Goal: Transaction & Acquisition: Purchase product/service

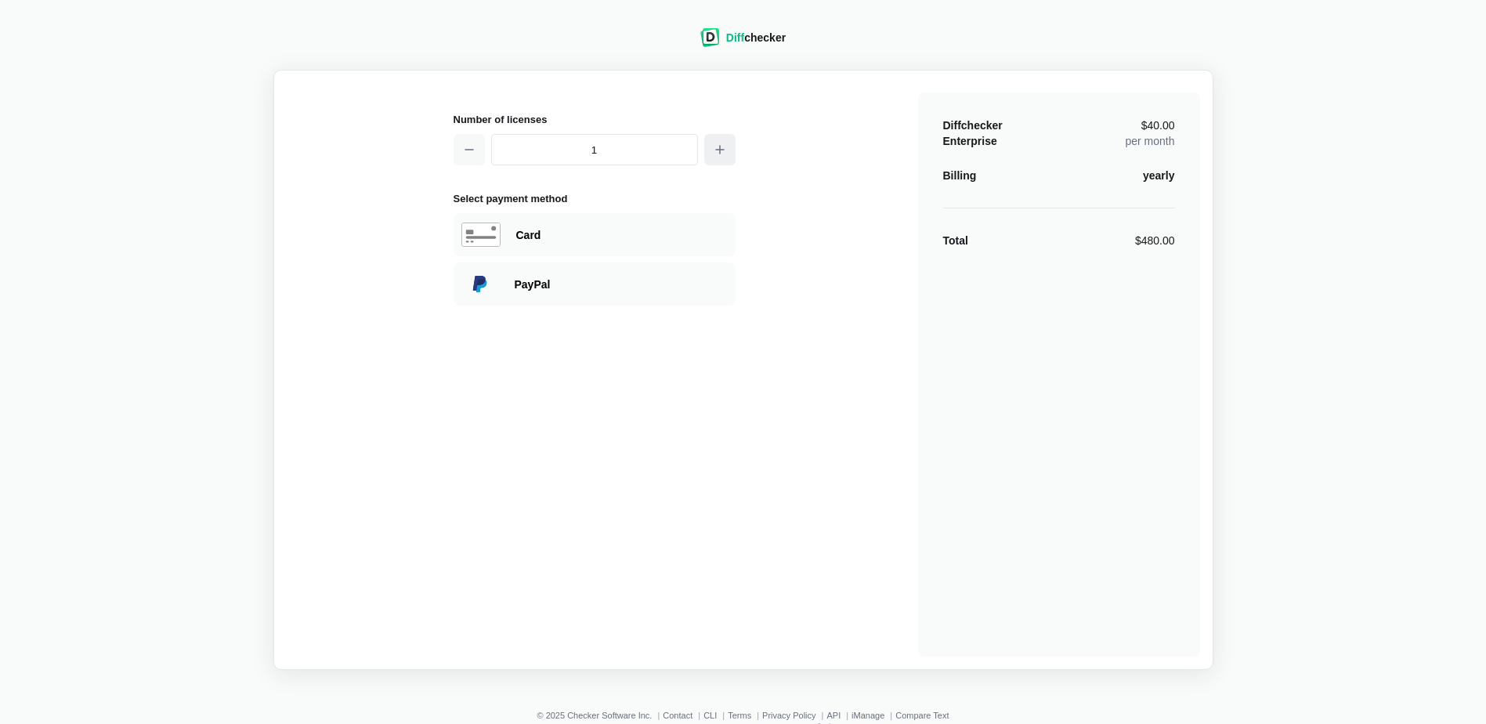
click at [726, 149] on button "button" at bounding box center [719, 149] width 31 height 31
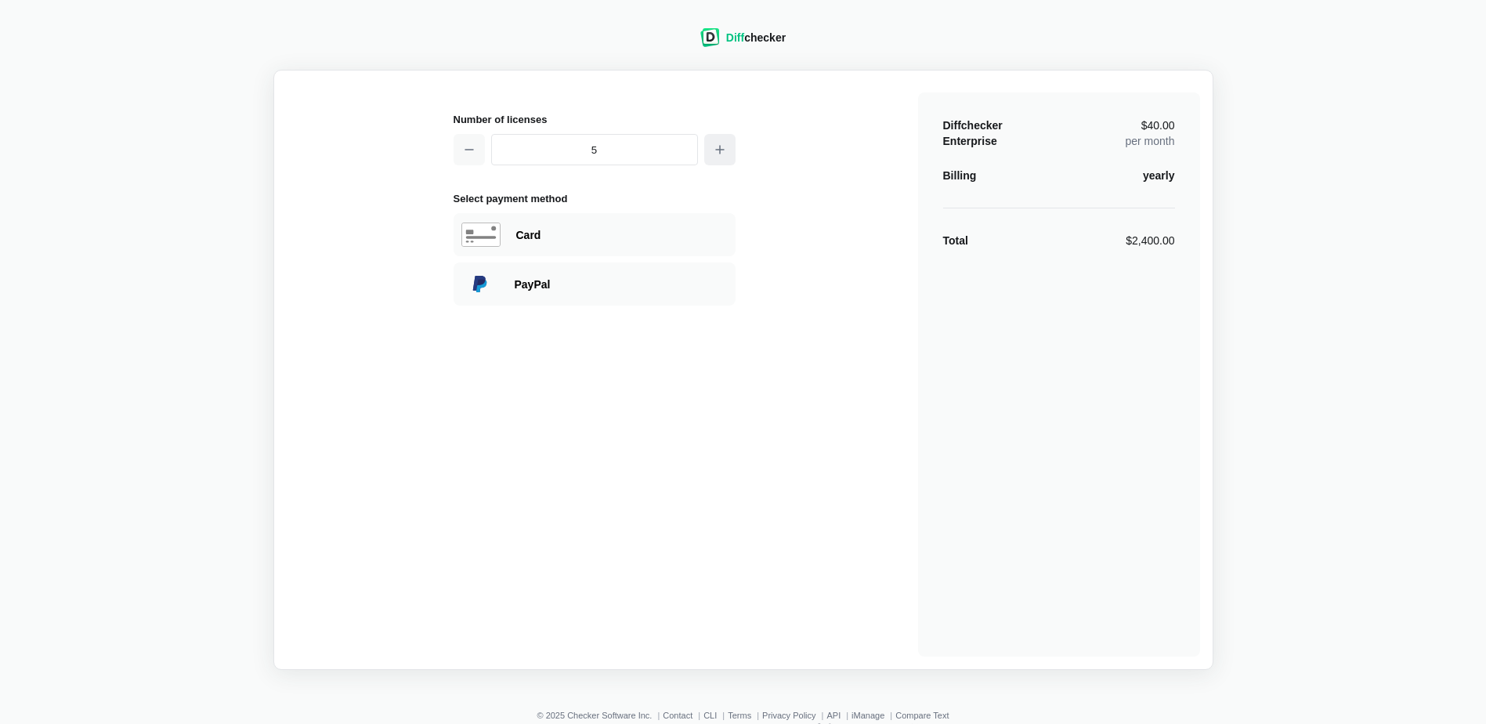
type input "6"
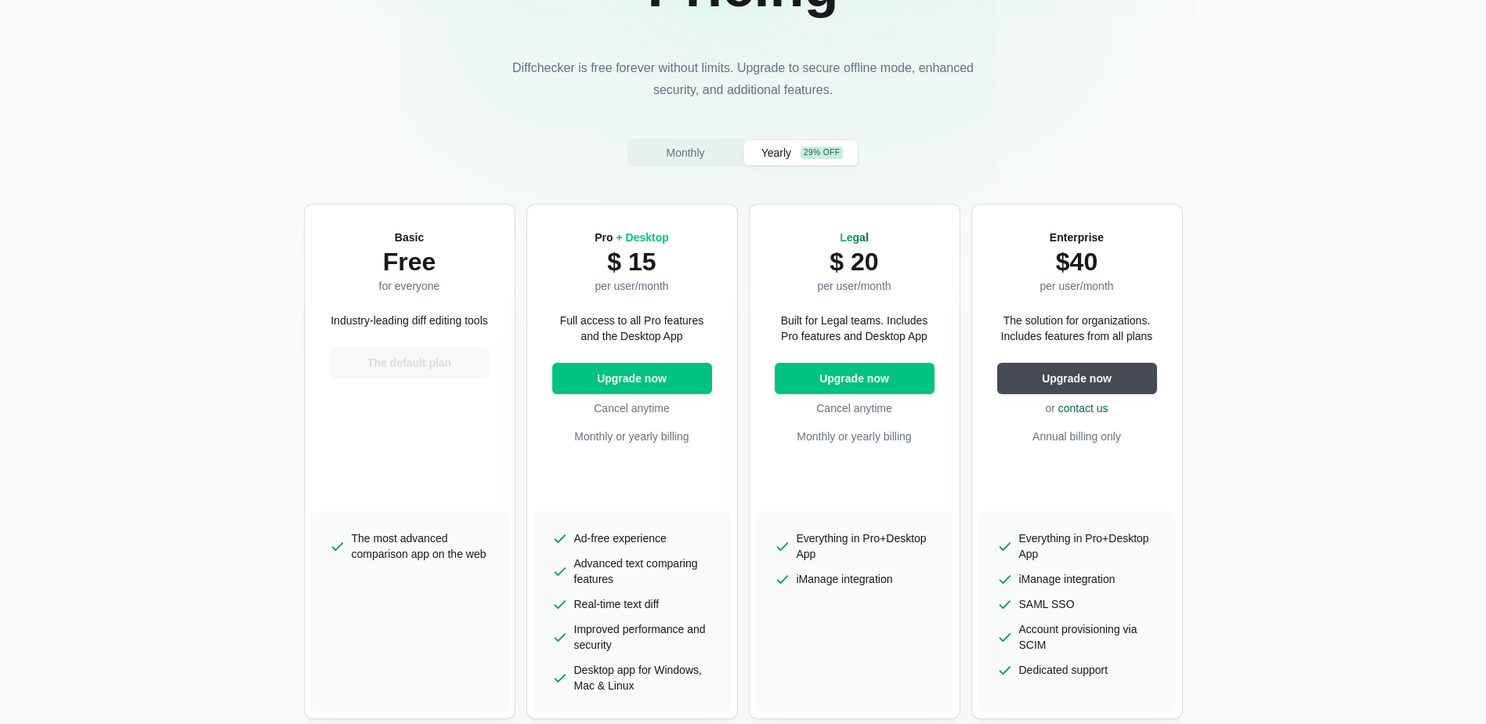
scroll to position [157, 0]
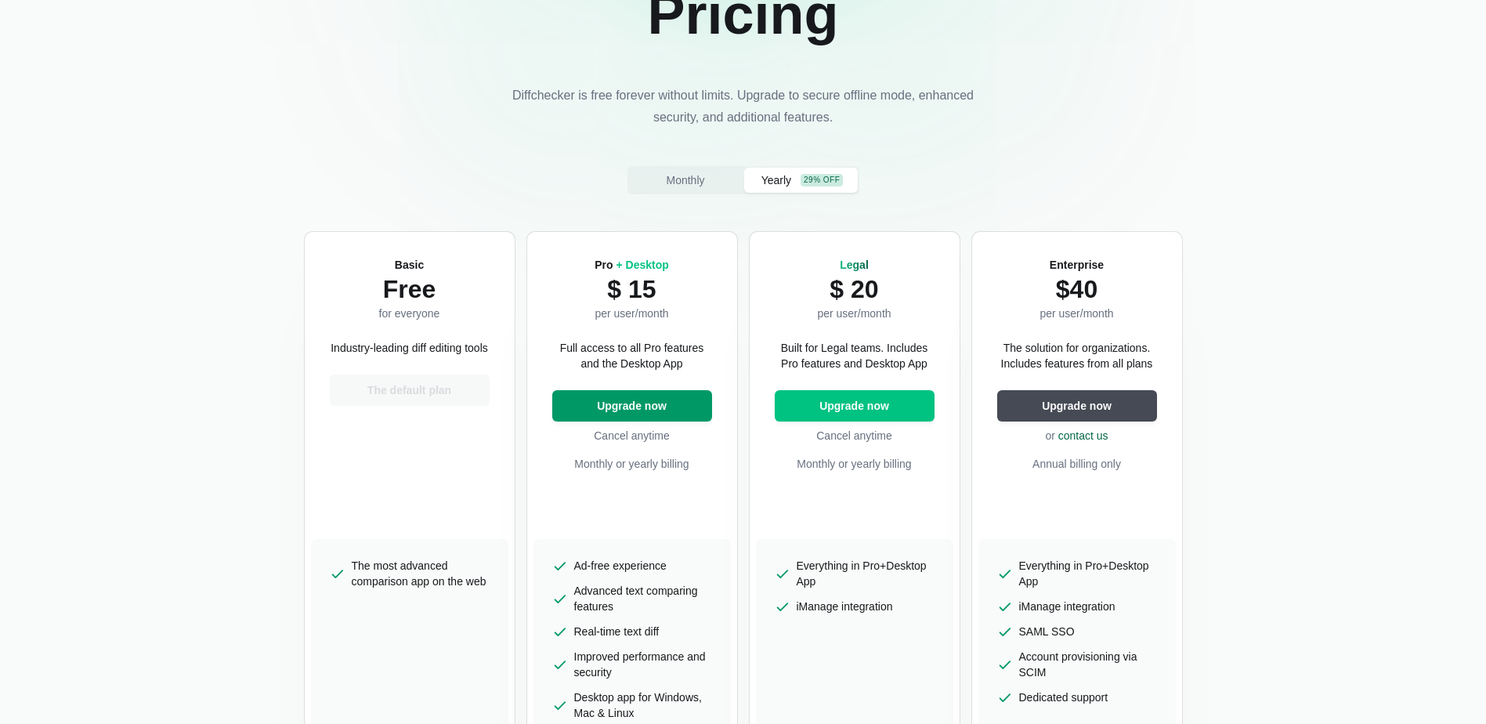
click at [618, 407] on span "Upgrade now" at bounding box center [632, 406] width 76 height 16
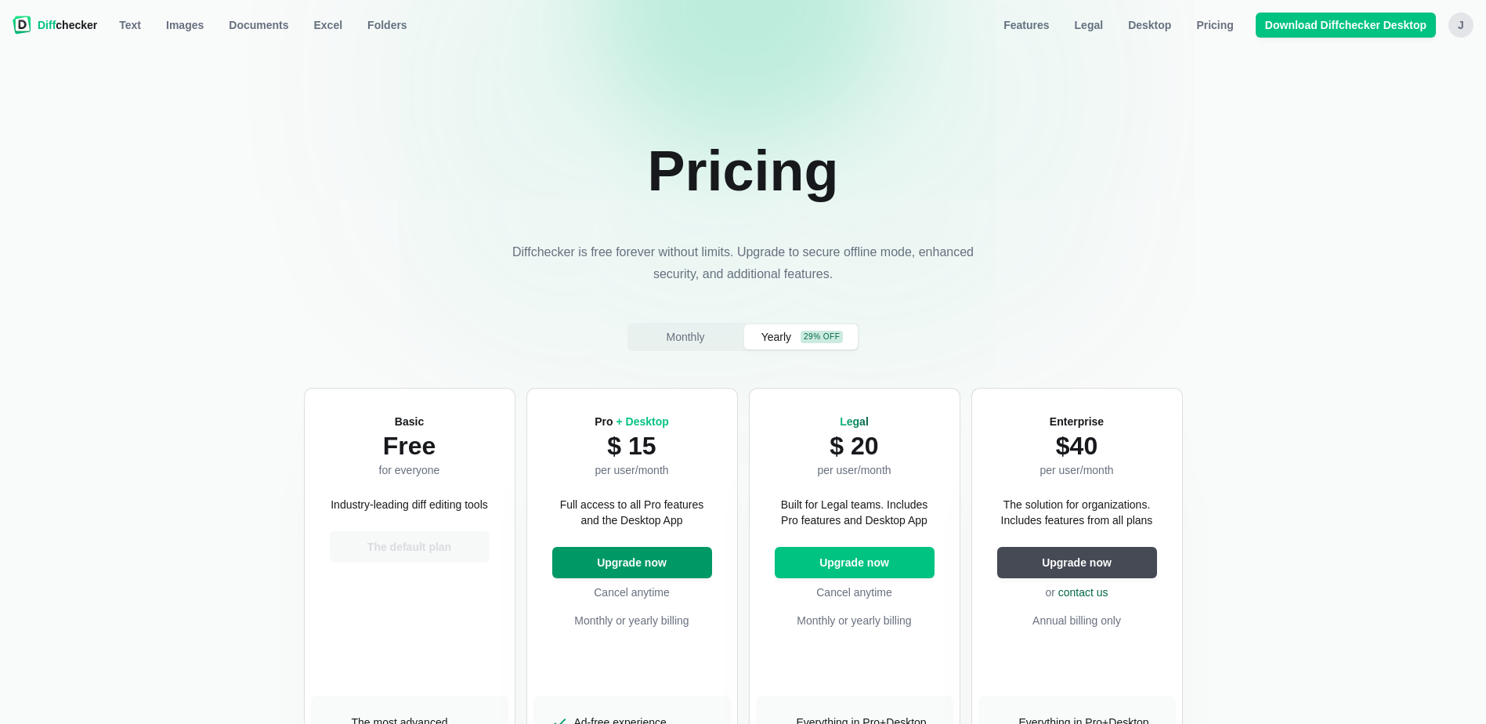
select select "desktop-yearly-180"
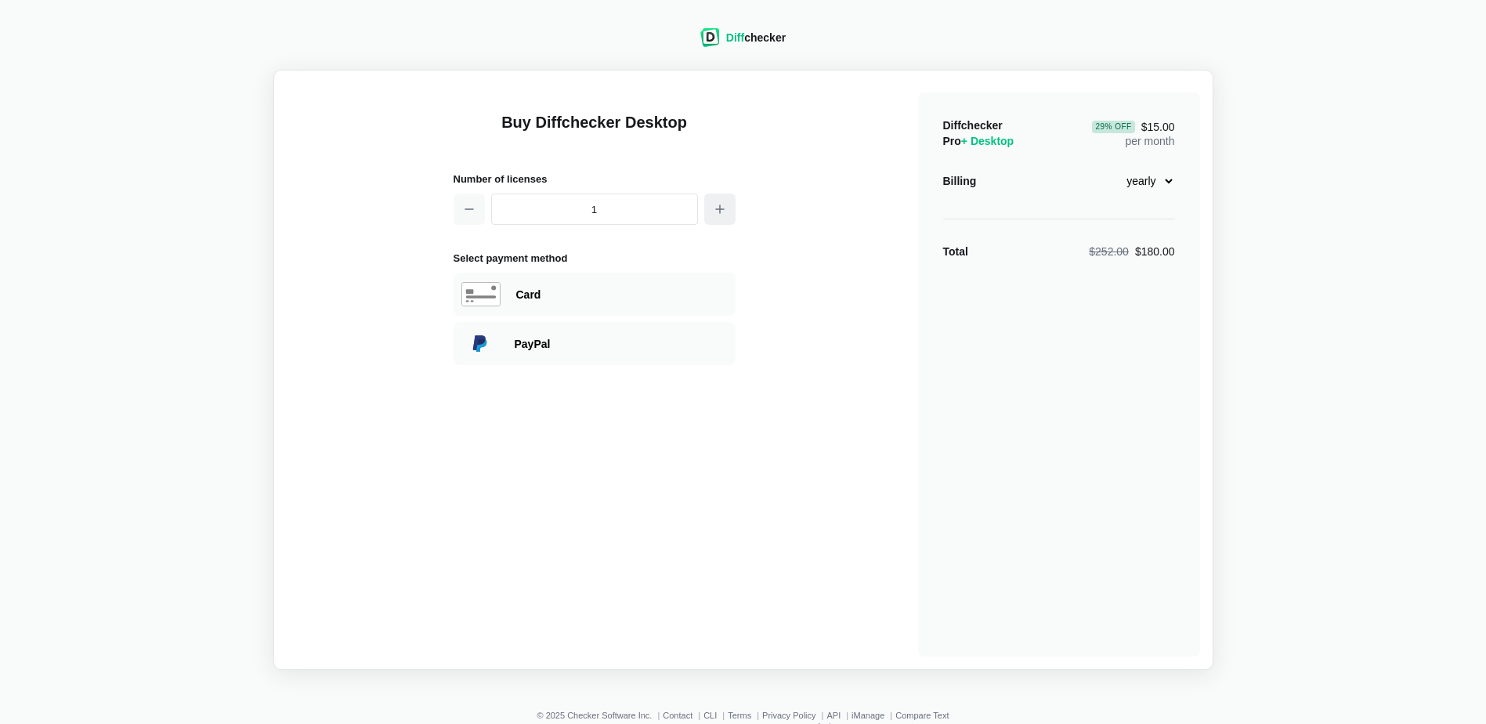
click at [727, 210] on button "button" at bounding box center [719, 208] width 31 height 31
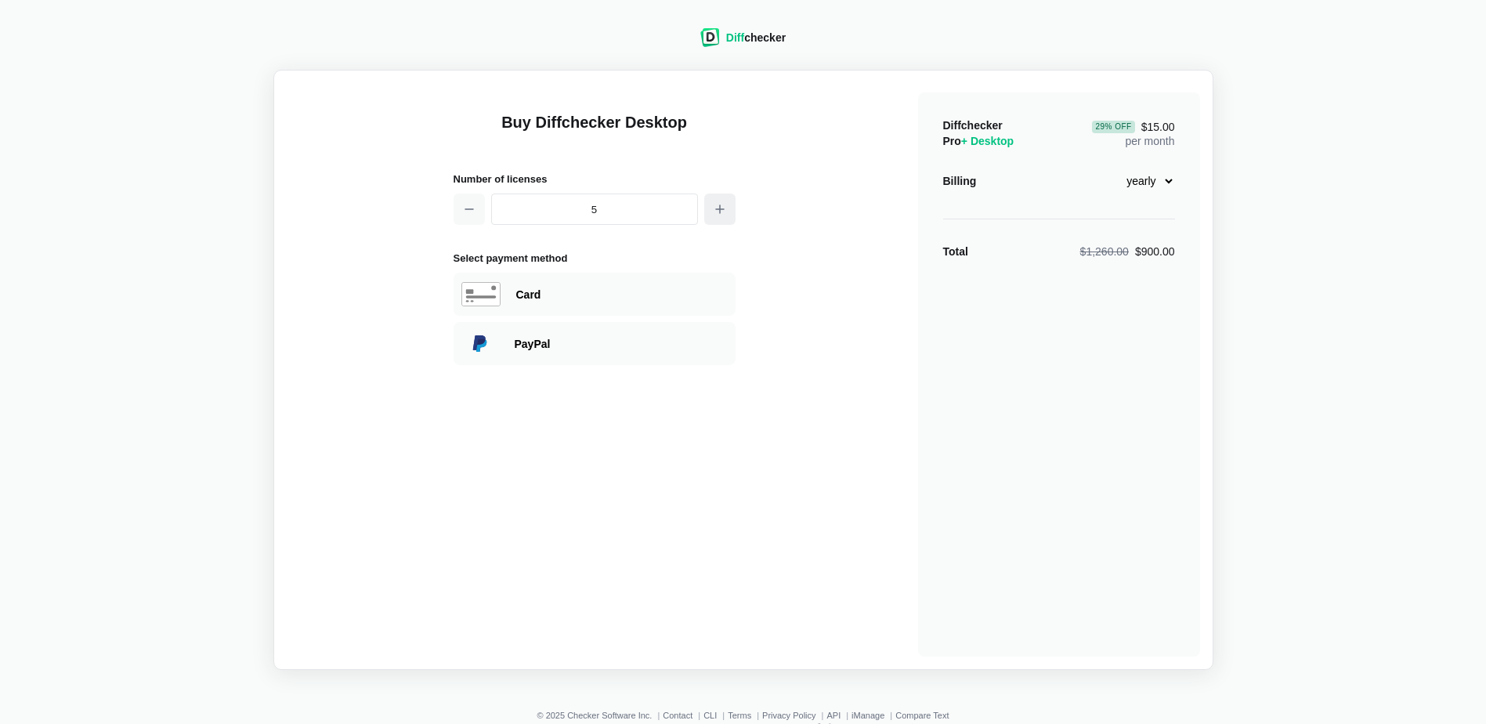
type input "6"
